Goal: Communication & Community: Answer question/provide support

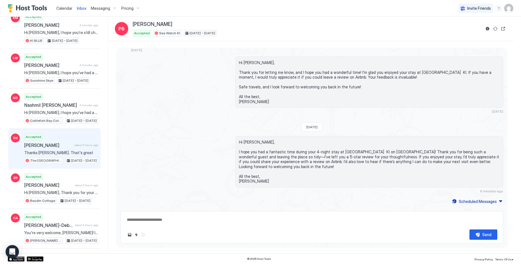
scroll to position [85, 0]
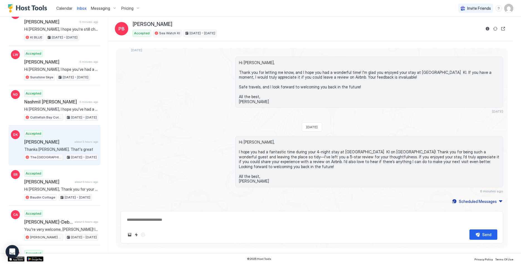
click at [79, 146] on div "Accepted [PERSON_NAME] about 5 hours ago Thanks [PERSON_NAME]. That's great The…" at bounding box center [61, 145] width 74 height 31
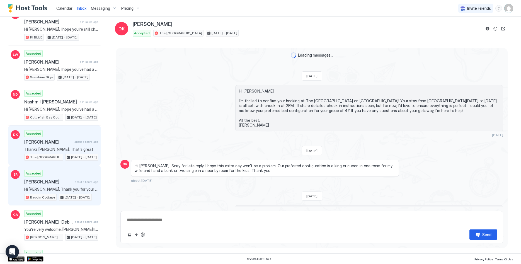
scroll to position [842, 0]
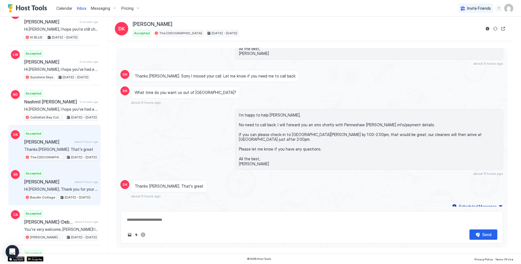
click at [57, 179] on span "[PERSON_NAME]" at bounding box center [48, 182] width 48 height 6
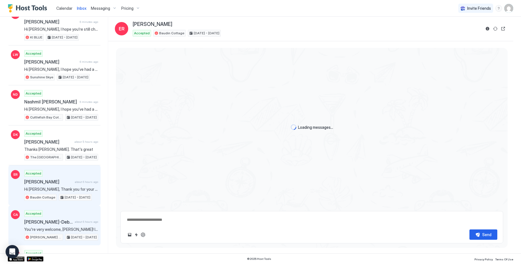
scroll to position [458, 0]
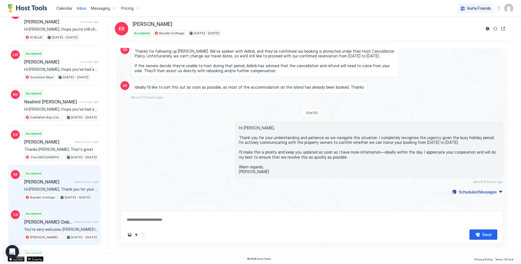
click at [78, 230] on span "You're very welcome, [PERSON_NAME]! I'm glad I could assist you with the cot. I…" at bounding box center [61, 229] width 74 height 5
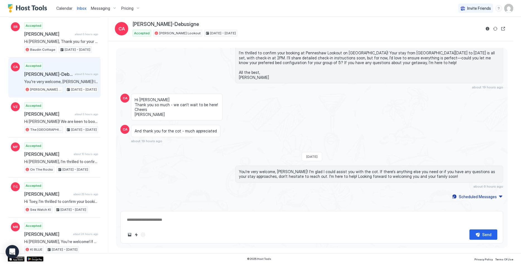
scroll to position [284, 0]
